Goal: Information Seeking & Learning: Find specific page/section

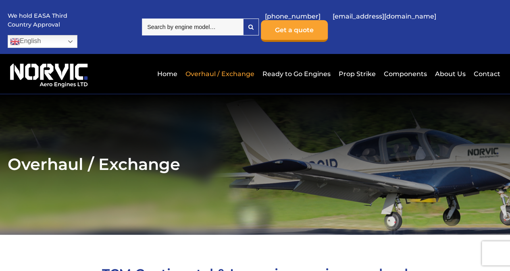
click at [77, 35] on link "English" at bounding box center [43, 41] width 70 height 13
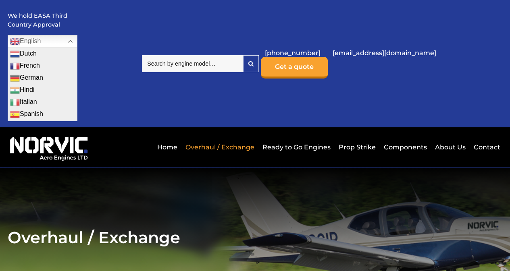
click at [77, 60] on link "French" at bounding box center [42, 66] width 69 height 12
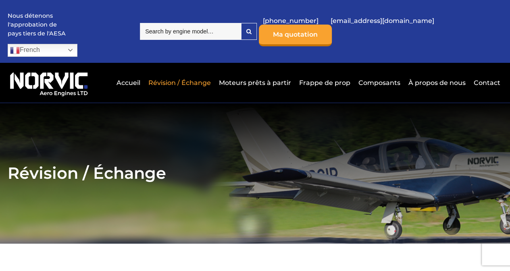
click at [260, 74] on link "Moteurs prêts à partir" at bounding box center [255, 83] width 76 height 20
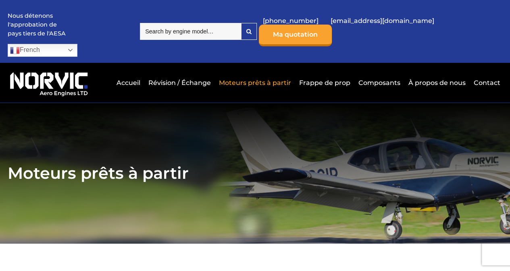
click at [434, 73] on link "À propos de nous" at bounding box center [437, 83] width 61 height 20
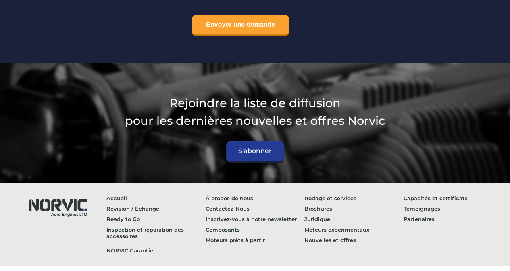
scroll to position [3429, 0]
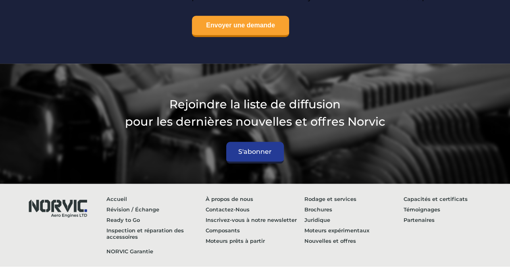
click at [413, 194] on link "Capacités et certificats" at bounding box center [453, 199] width 99 height 10
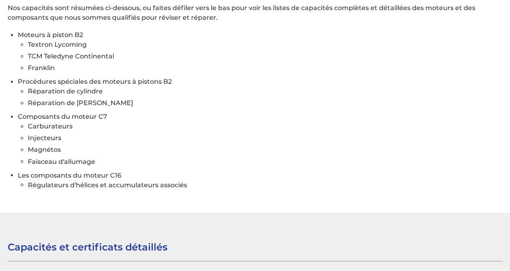
scroll to position [726, 0]
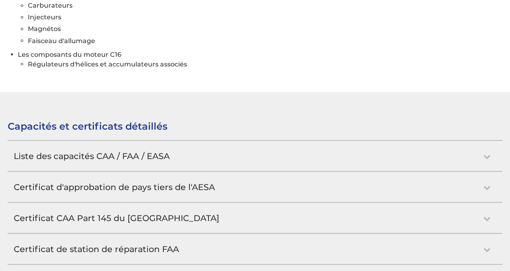
click at [490, 145] on h2 "Liste des capacités CAA / FAA / EASA" at bounding box center [255, 156] width 495 height 30
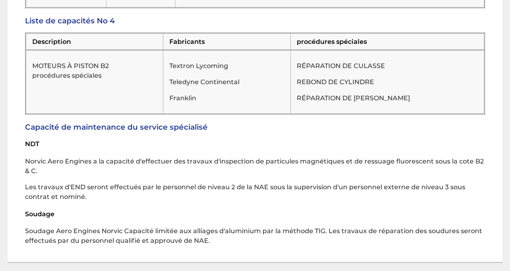
scroll to position [2615, 0]
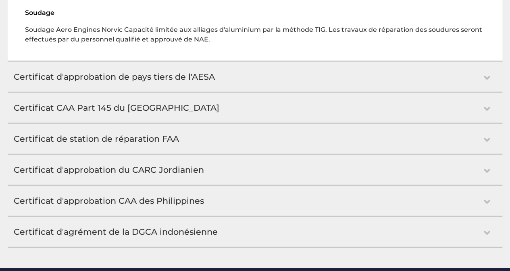
click at [163, 96] on h2 "Certificat CAA Part 145 du [GEOGRAPHIC_DATA]" at bounding box center [255, 108] width 495 height 30
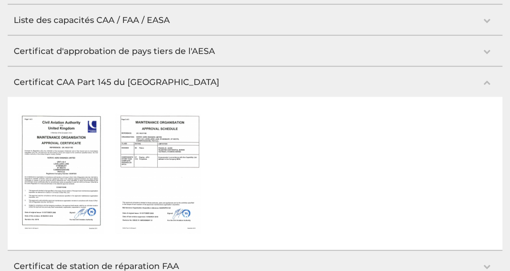
scroll to position [862, 0]
click at [69, 148] on img at bounding box center [61, 174] width 86 height 121
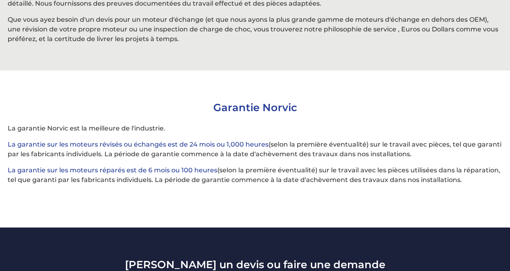
scroll to position [3413, 0]
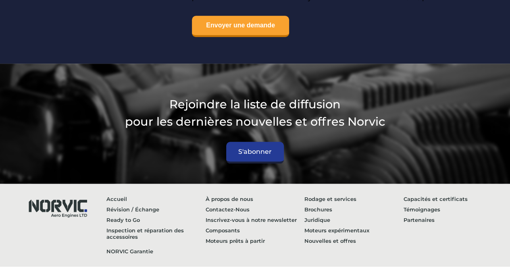
click at [442, 194] on link "Capacités et certificats" at bounding box center [453, 199] width 99 height 10
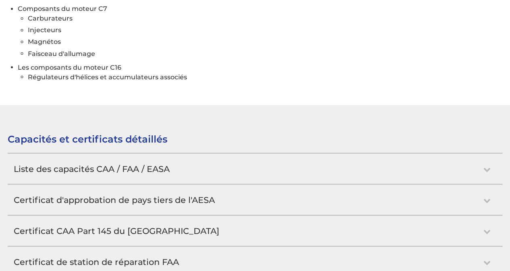
scroll to position [766, 0]
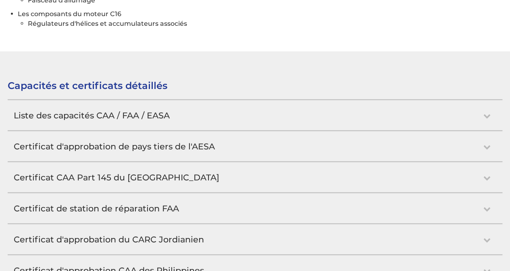
click at [136, 165] on h2 "Certificat CAA Part 145 du [GEOGRAPHIC_DATA]" at bounding box center [255, 178] width 495 height 30
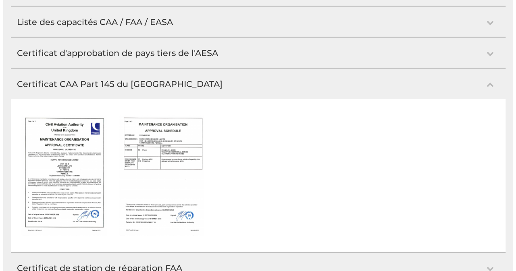
scroll to position [862, 0]
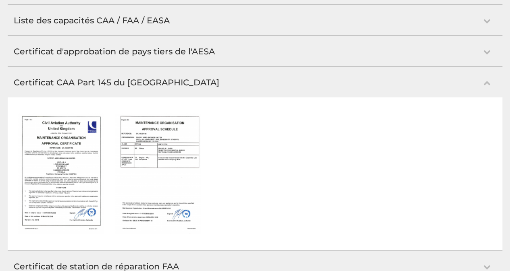
click at [64, 164] on img at bounding box center [61, 174] width 86 height 121
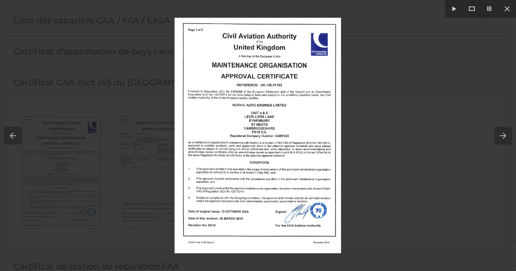
click at [499, 136] on button at bounding box center [506, 136] width 22 height 40
